Goal: Obtain resource: Obtain resource

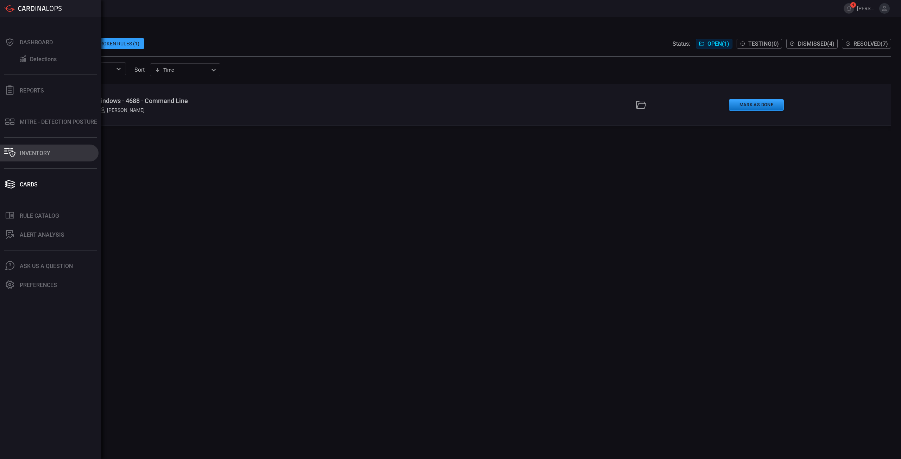
click at [26, 155] on div "Inventory" at bounding box center [35, 153] width 31 height 7
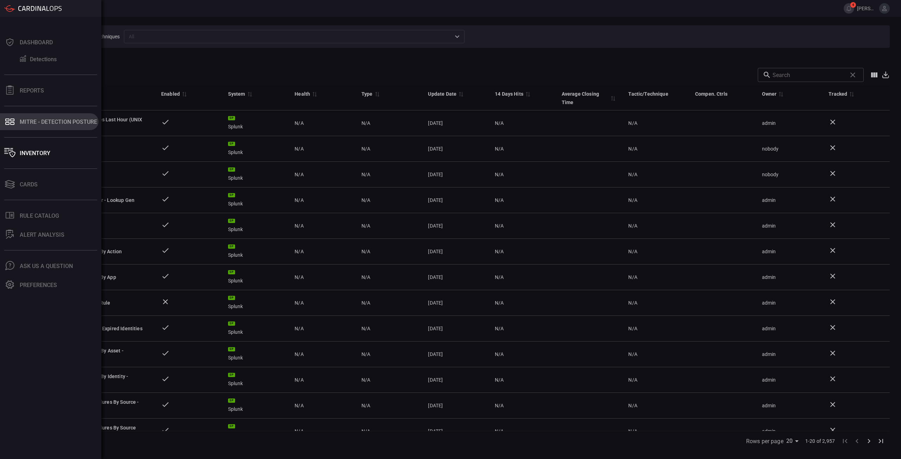
click at [32, 118] on button "MITRE - Detection Posture" at bounding box center [49, 121] width 99 height 17
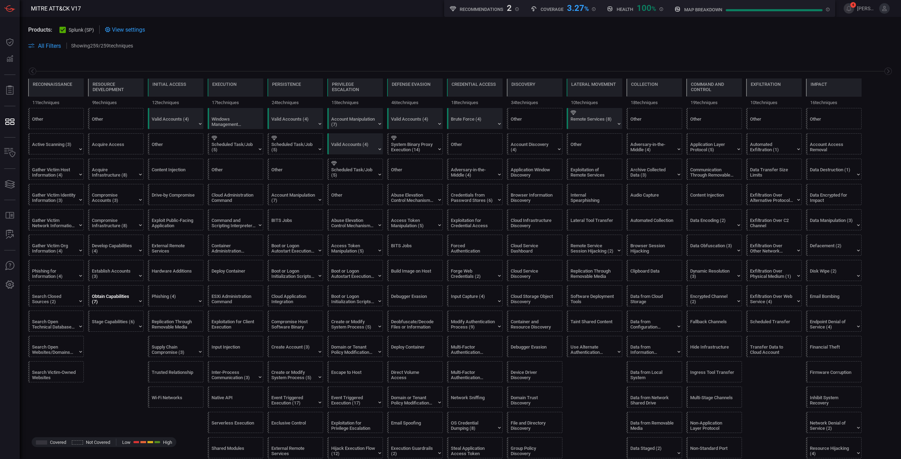
click at [121, 301] on div "Obtain Capabilities (7)" at bounding box center [114, 299] width 44 height 11
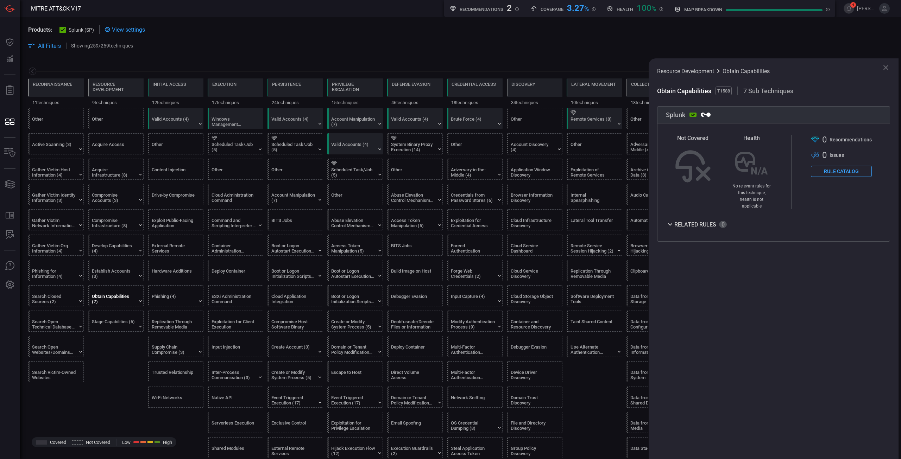
click at [856, 174] on button "Rule Catalog" at bounding box center [841, 171] width 61 height 11
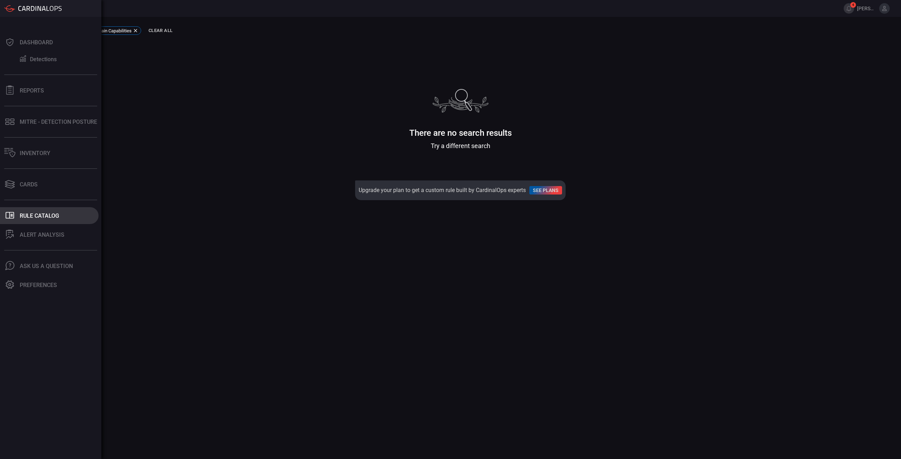
click at [13, 215] on icon ".st0_rule_catalog_icon{fill: currentColor;}" at bounding box center [9, 215] width 9 height 9
click at [41, 219] on div "Rule Catalog" at bounding box center [39, 215] width 39 height 7
click at [65, 113] on button "MITRE - Detection Posture" at bounding box center [49, 121] width 99 height 17
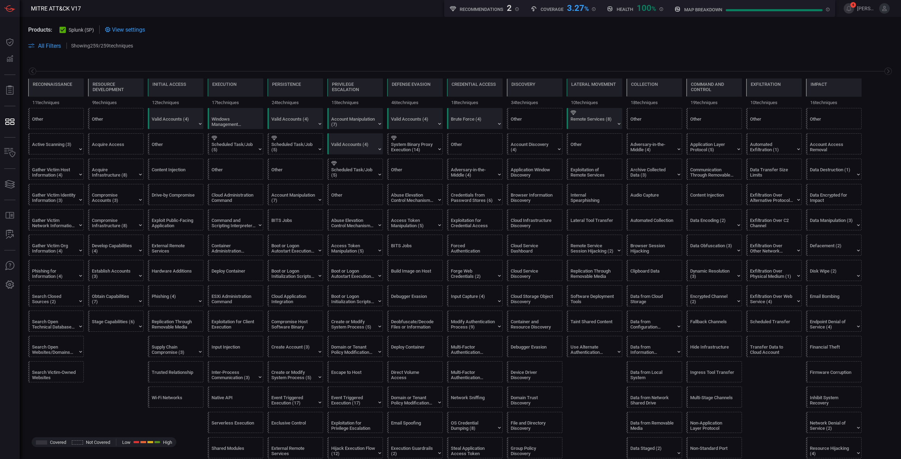
drag, startPoint x: 774, startPoint y: 299, endPoint x: 702, endPoint y: 42, distance: 267.2
click at [702, 42] on span at bounding box center [516, 46] width 754 height 8
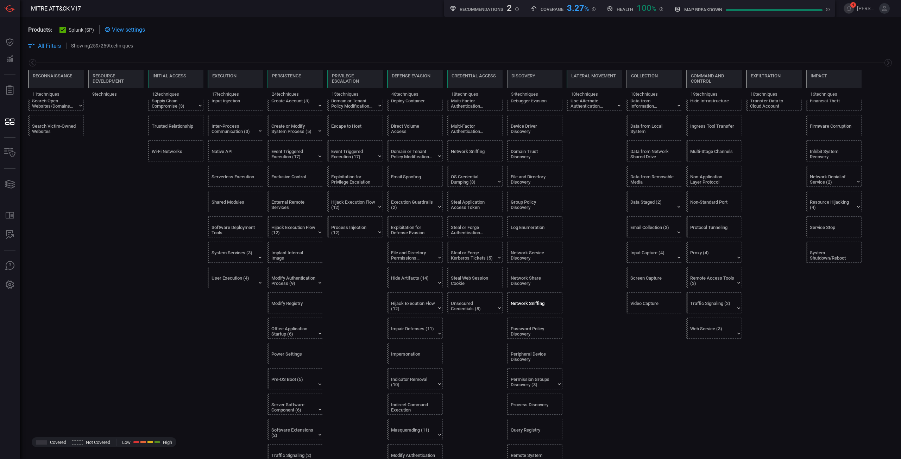
scroll to position [422, 0]
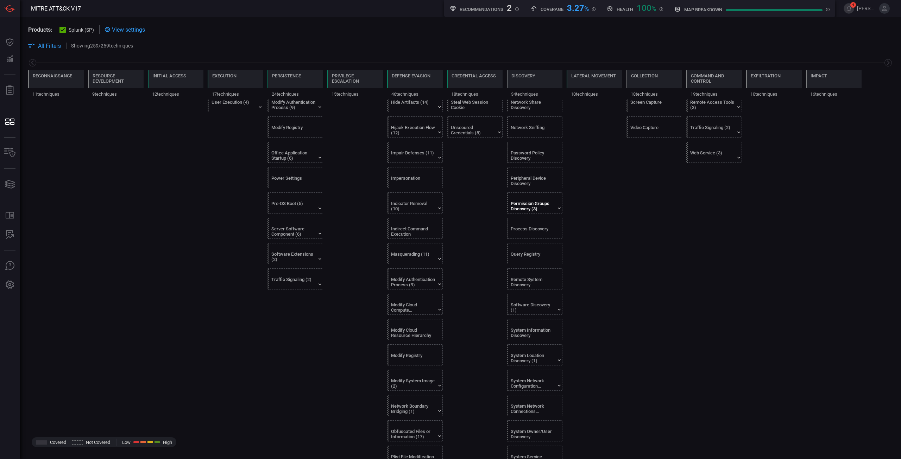
click at [533, 208] on div "Permission Groups Discovery (3)" at bounding box center [532, 206] width 44 height 11
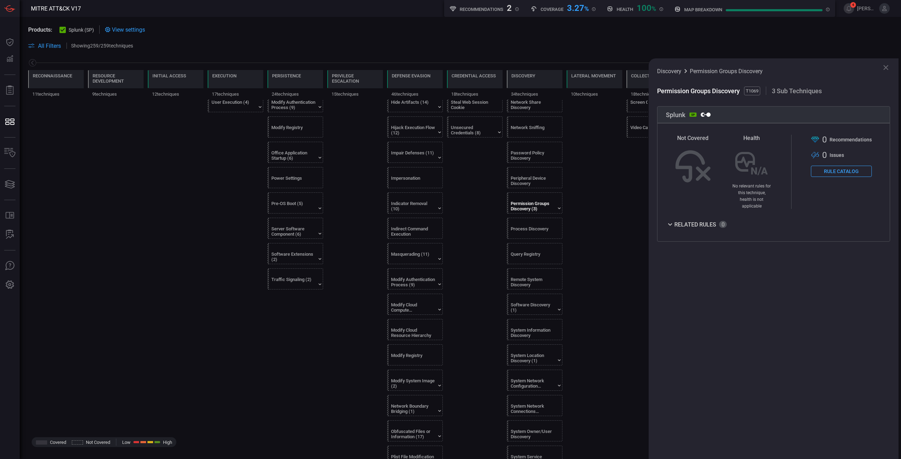
click at [844, 174] on button "Rule Catalog" at bounding box center [841, 171] width 61 height 11
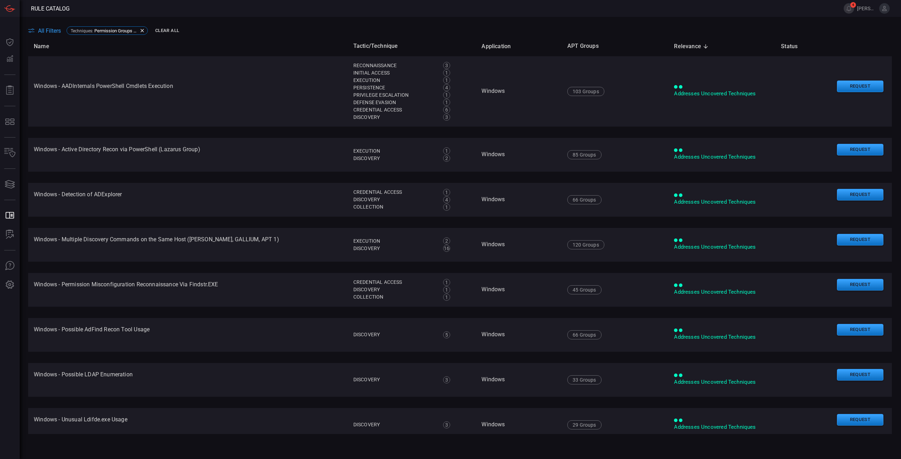
drag, startPoint x: 557, startPoint y: 136, endPoint x: 300, endPoint y: 44, distance: 272.6
click at [300, 44] on th "Name" at bounding box center [187, 46] width 319 height 20
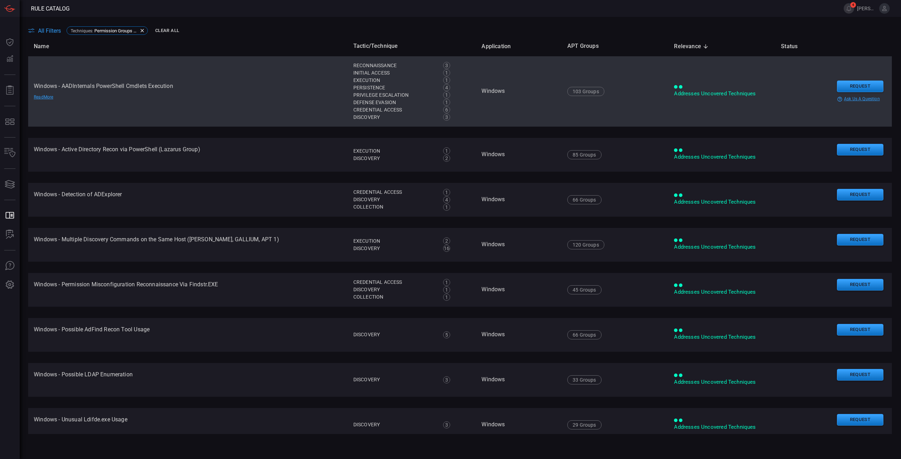
drag, startPoint x: 854, startPoint y: 152, endPoint x: 524, endPoint y: 105, distance: 333.3
click at [846, 85] on button "Request" at bounding box center [860, 87] width 46 height 12
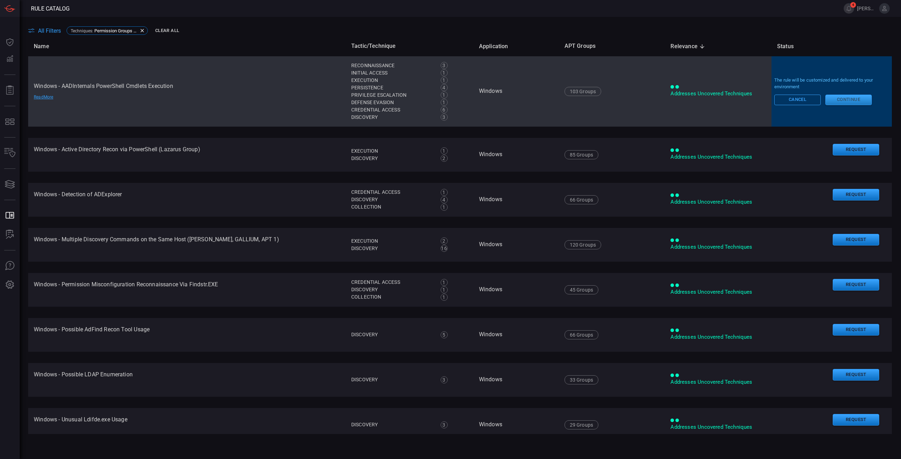
click at [846, 100] on button "Continue" at bounding box center [848, 100] width 46 height 11
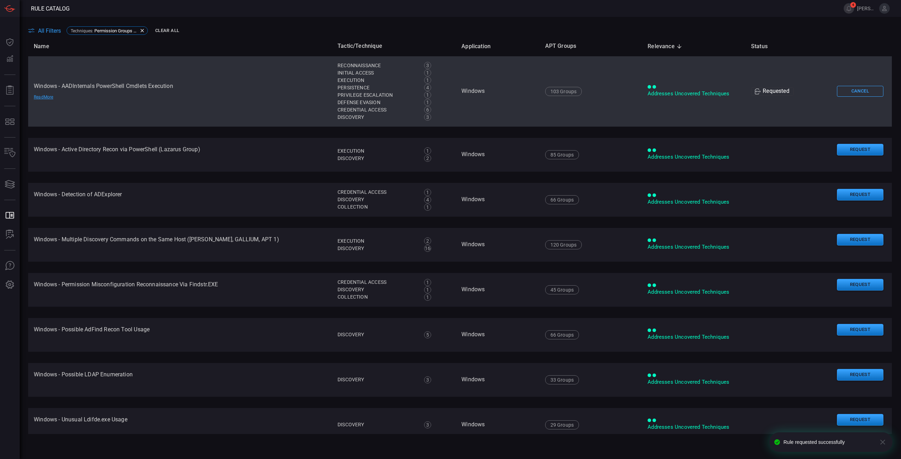
click at [709, 42] on th "Relevance sorted descending" at bounding box center [693, 46] width 103 height 20
